Goal: Check status: Check status

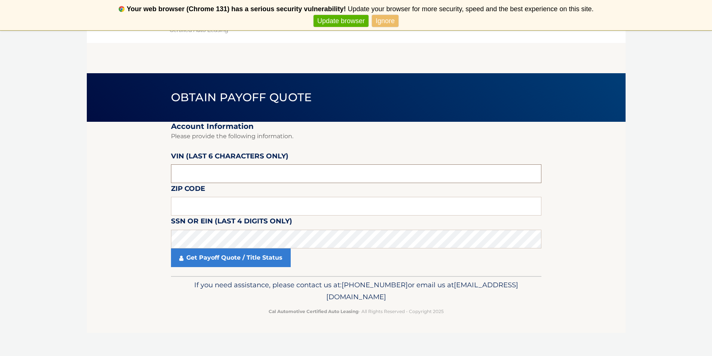
click at [218, 169] on input "text" at bounding box center [356, 174] width 370 height 19
type input "148714"
click at [227, 204] on input "text" at bounding box center [356, 206] width 370 height 19
type input "11758"
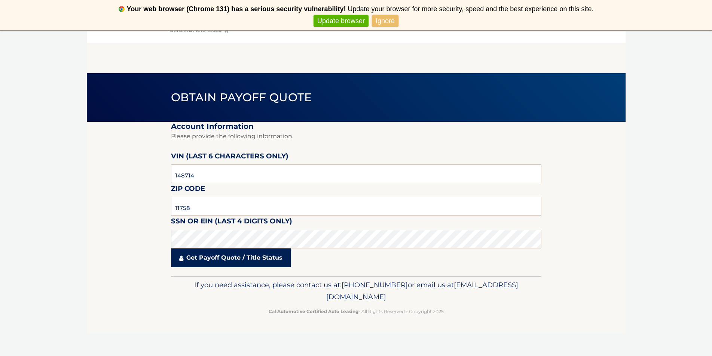
click at [237, 262] on link "Get Payoff Quote / Title Status" at bounding box center [231, 258] width 120 height 19
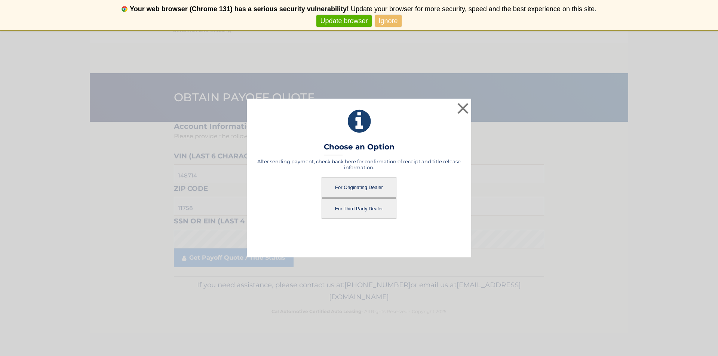
click at [363, 185] on button "For Originating Dealer" at bounding box center [359, 187] width 75 height 21
